Goal: Navigation & Orientation: Find specific page/section

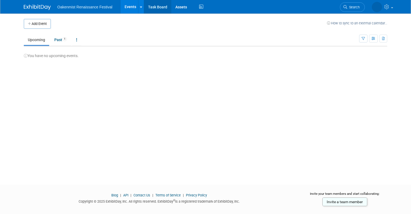
click at [150, 7] on link "Task Board" at bounding box center [157, 7] width 27 height 14
click at [54, 41] on link "Past 1" at bounding box center [60, 40] width 21 height 10
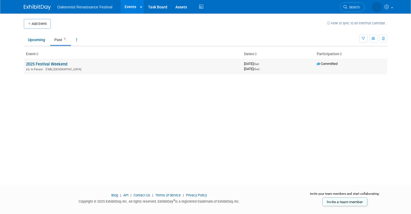
click at [53, 63] on link "2025 Festival Weekend" at bounding box center [46, 64] width 41 height 5
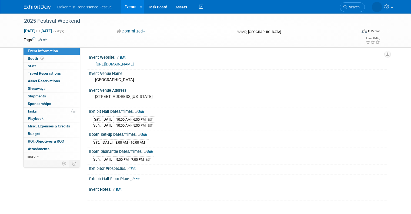
scroll to position [44, 0]
